Goal: Navigation & Orientation: Find specific page/section

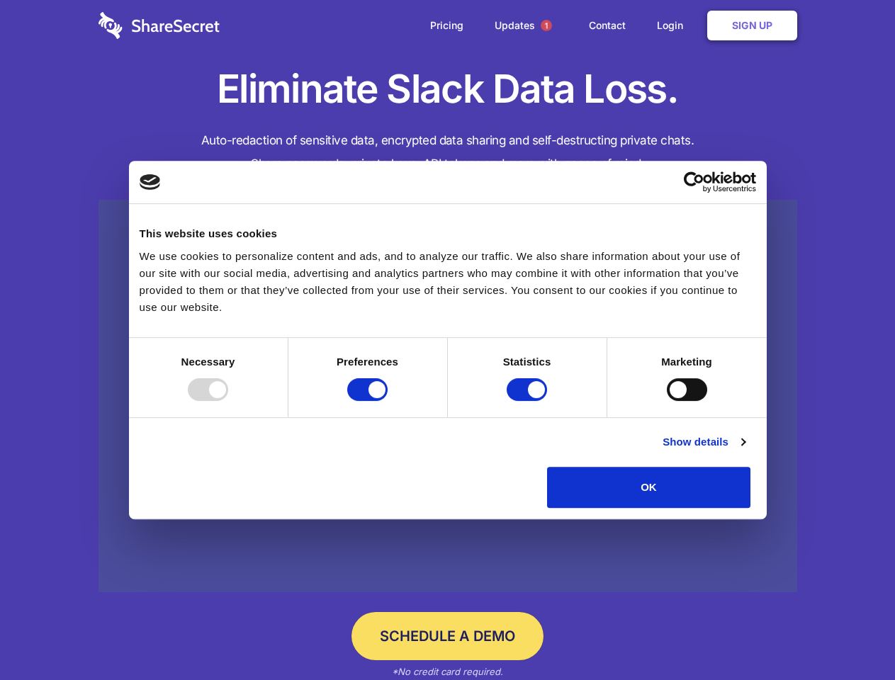
click at [228, 401] on div at bounding box center [208, 389] width 40 height 23
click at [387, 401] on input "Preferences" at bounding box center [367, 389] width 40 height 23
checkbox input "false"
click at [528, 401] on input "Statistics" at bounding box center [527, 389] width 40 height 23
checkbox input "false"
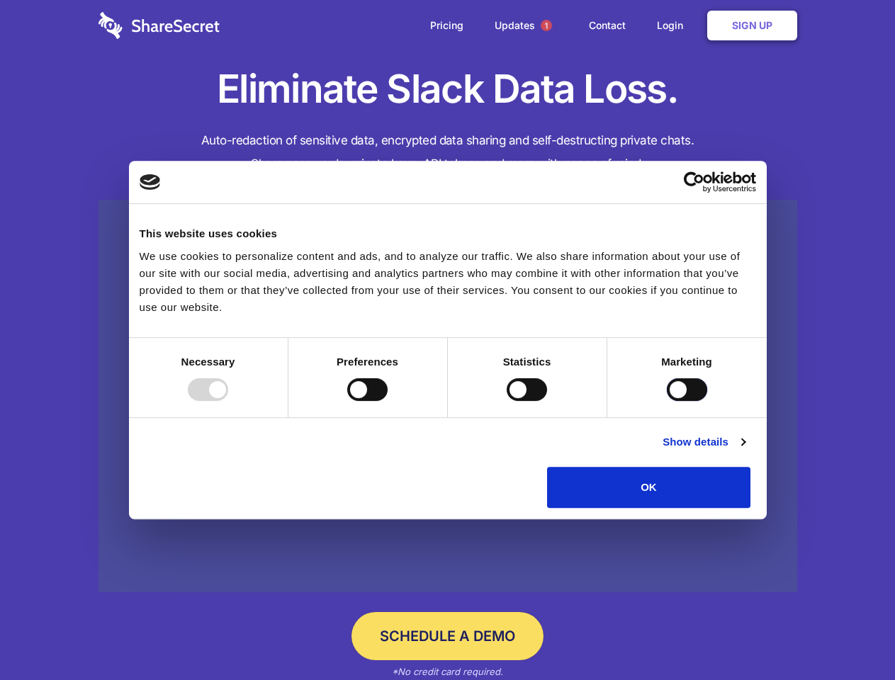
click at [667, 401] on input "Marketing" at bounding box center [687, 389] width 40 height 23
checkbox input "true"
click at [745, 451] on link "Show details" at bounding box center [703, 442] width 82 height 17
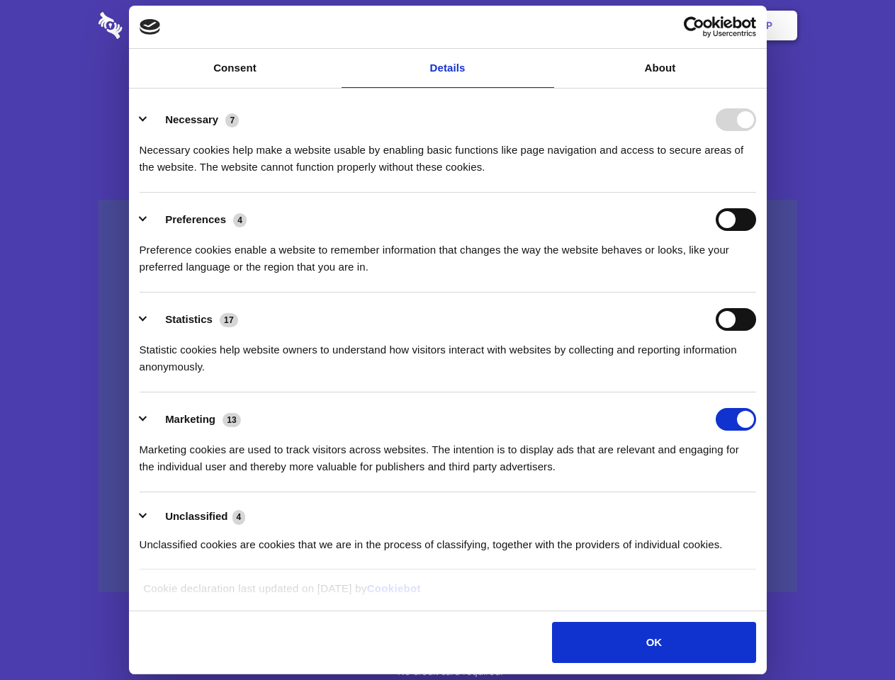
click at [762, 513] on ul "Necessary 7 Necessary cookies help make a website usable by enabling basic func…" at bounding box center [447, 331] width 630 height 477
click at [545, 26] on span "1" at bounding box center [546, 25] width 11 height 11
